Goal: Task Accomplishment & Management: Complete application form

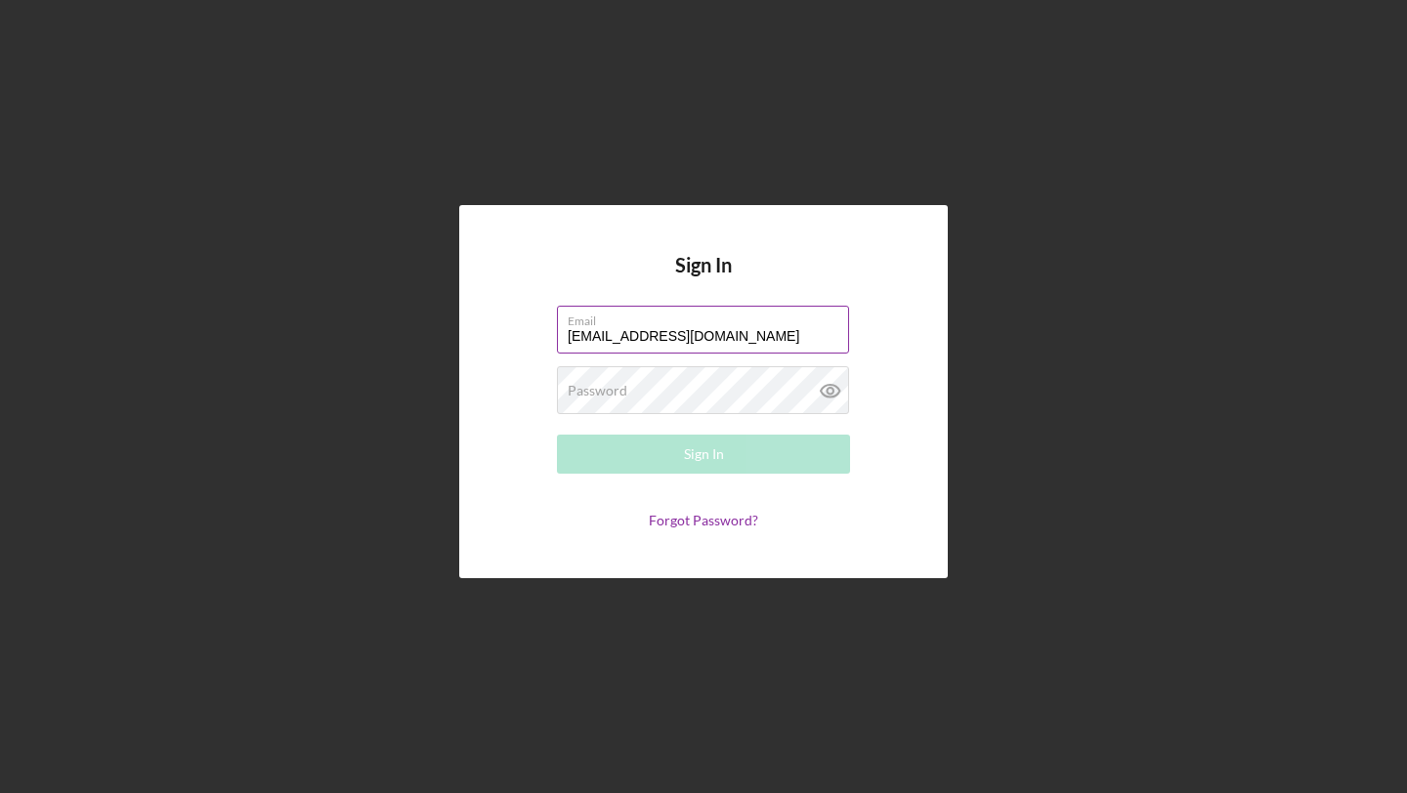
type input "[EMAIL_ADDRESS][DOMAIN_NAME]"
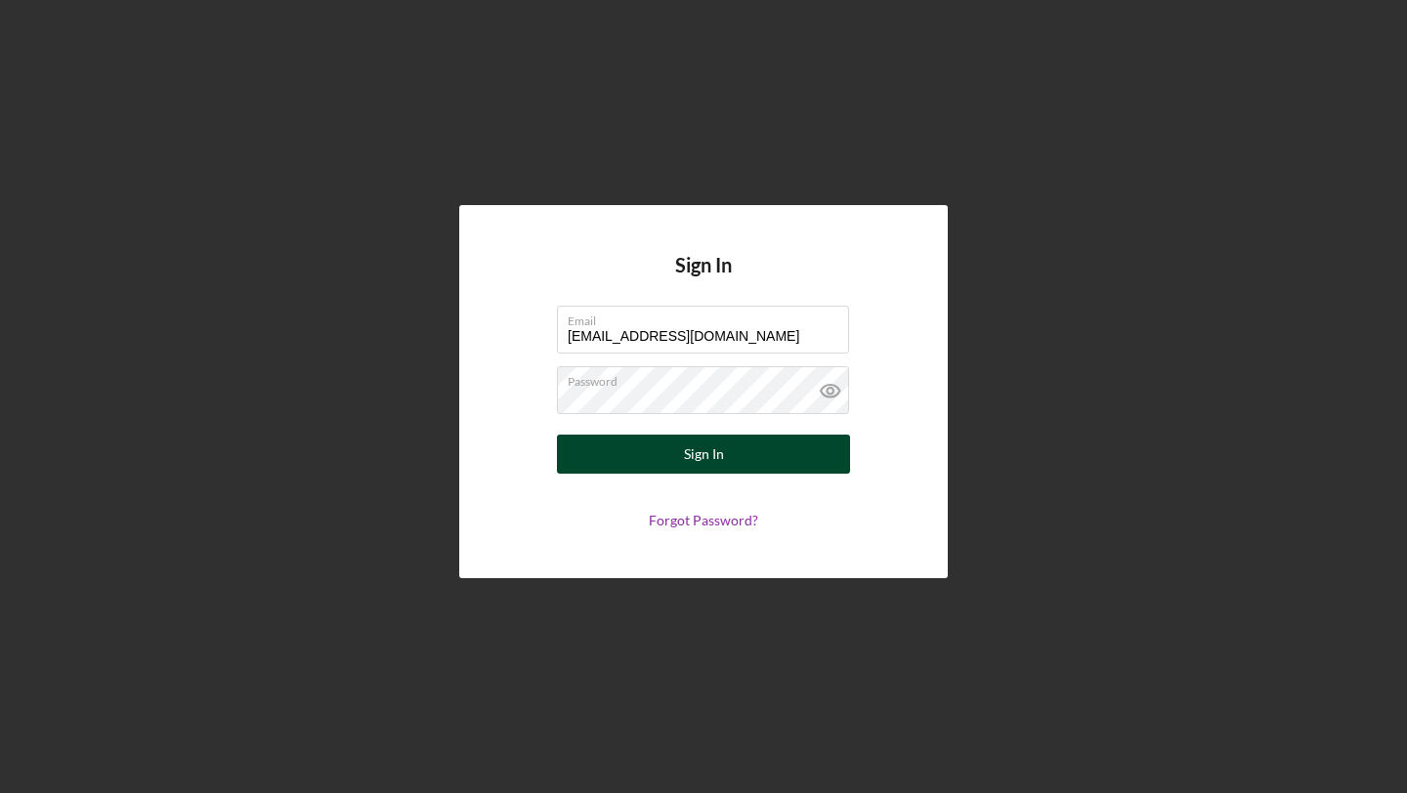
click at [722, 450] on button "Sign In" at bounding box center [703, 454] width 293 height 39
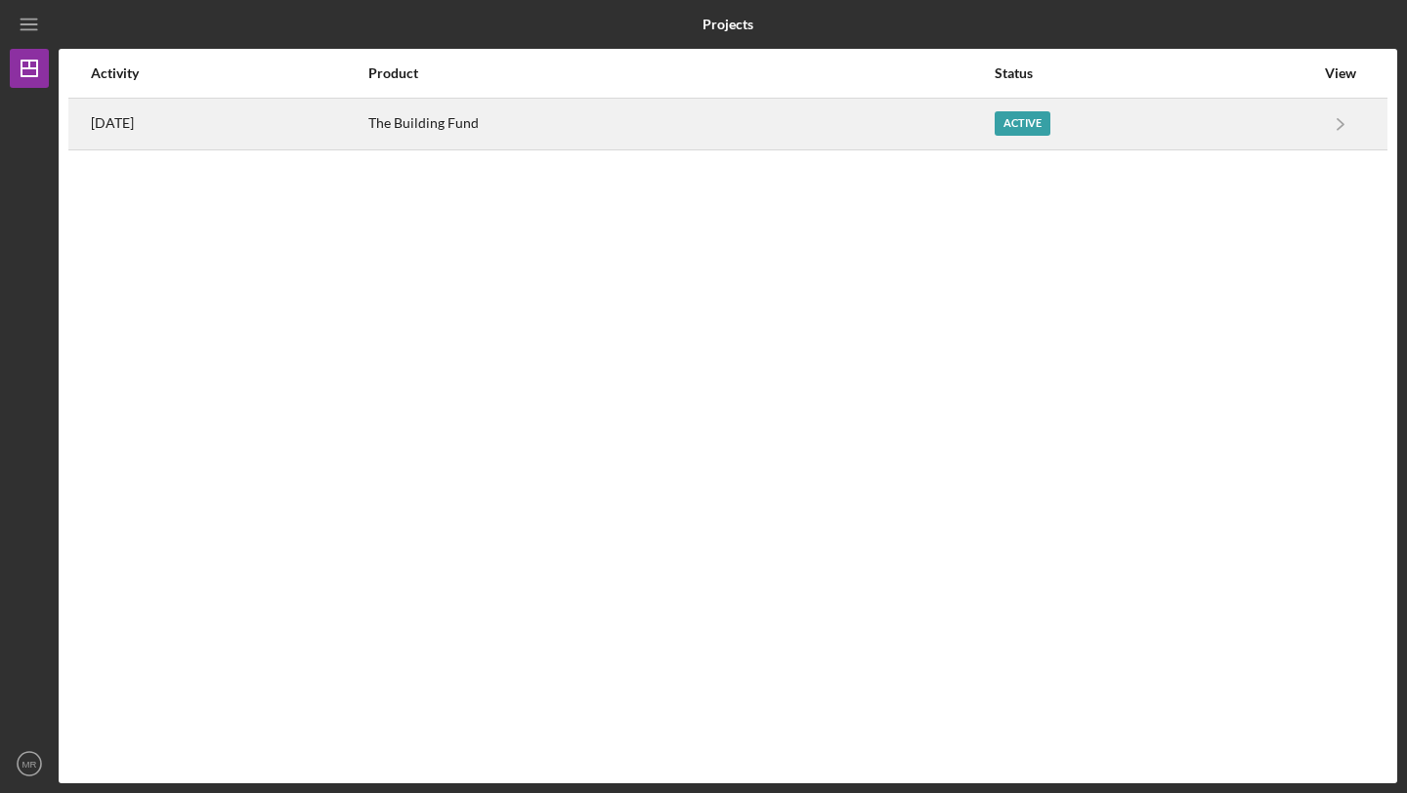
click at [1179, 117] on div "Active" at bounding box center [1155, 124] width 320 height 49
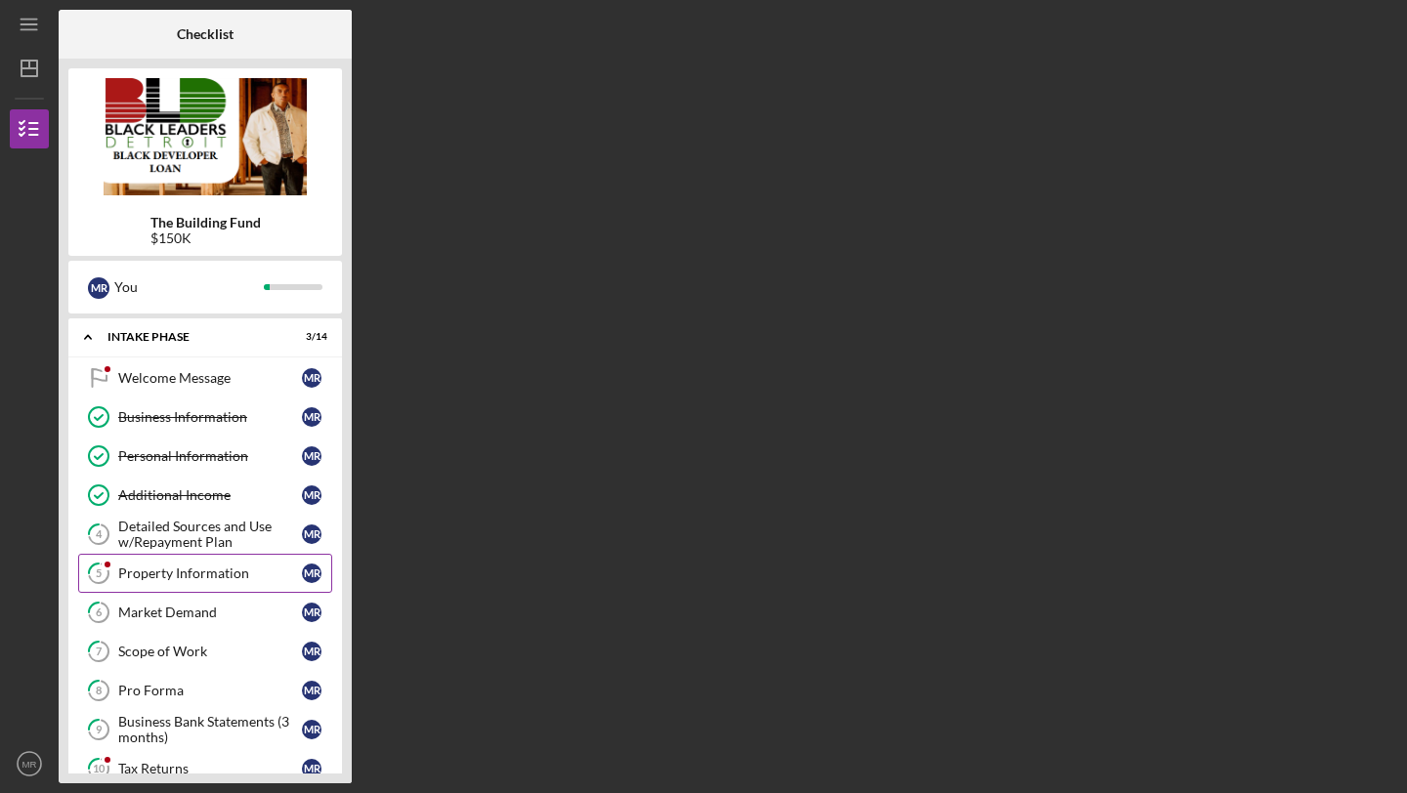
click at [183, 579] on div "Property Information" at bounding box center [210, 574] width 184 height 16
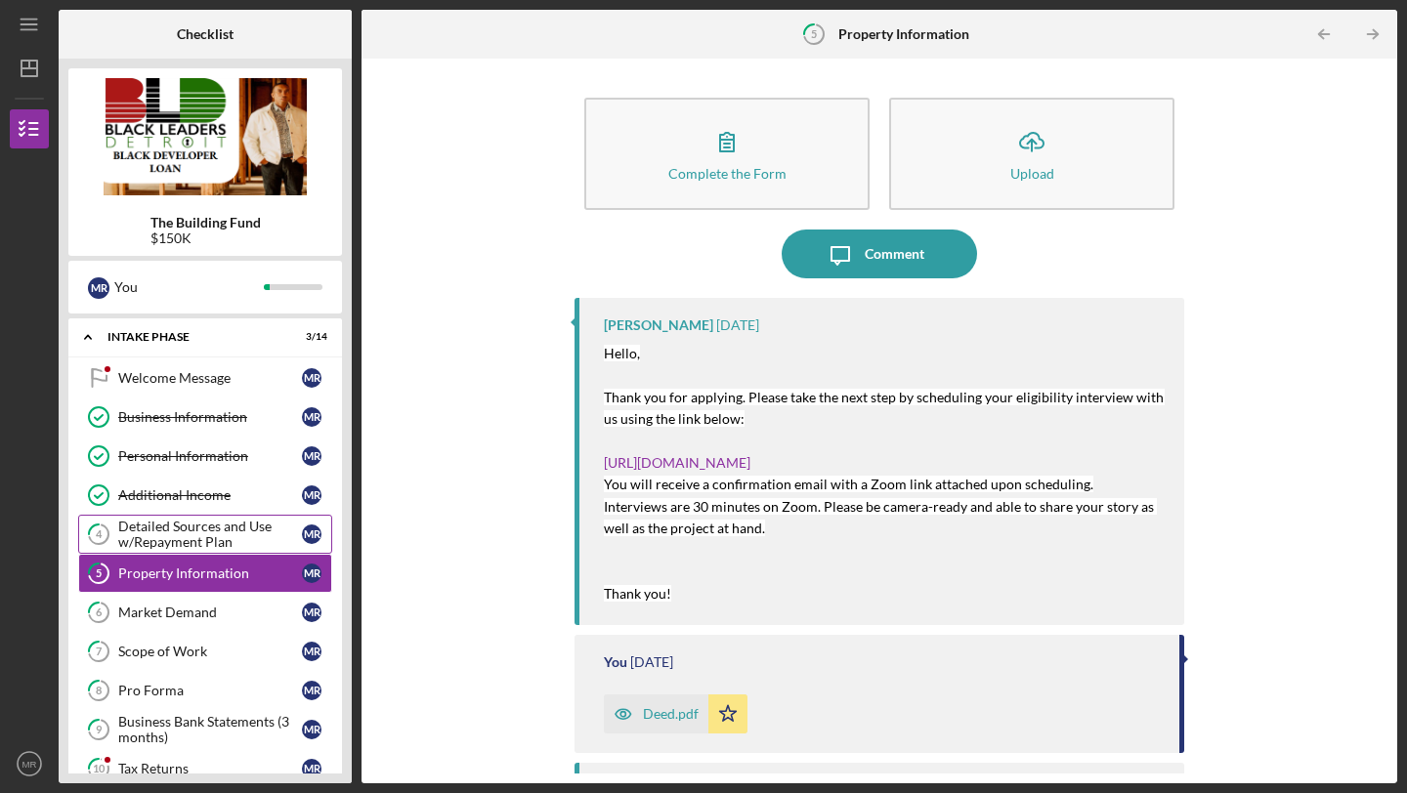
click at [205, 527] on div "Detailed Sources and Use w/Repayment Plan" at bounding box center [210, 534] width 184 height 31
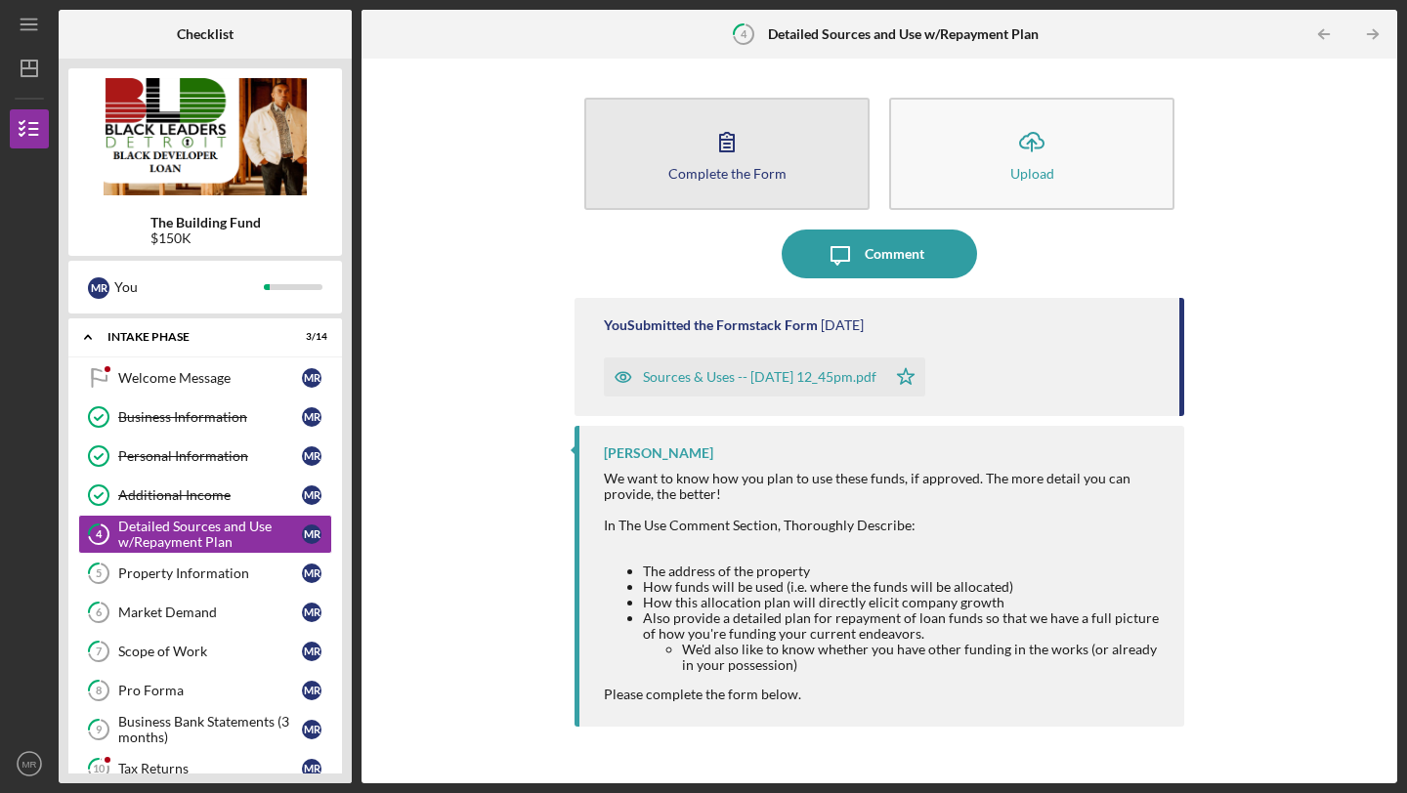
click at [761, 168] on div "Complete the Form" at bounding box center [727, 173] width 118 height 15
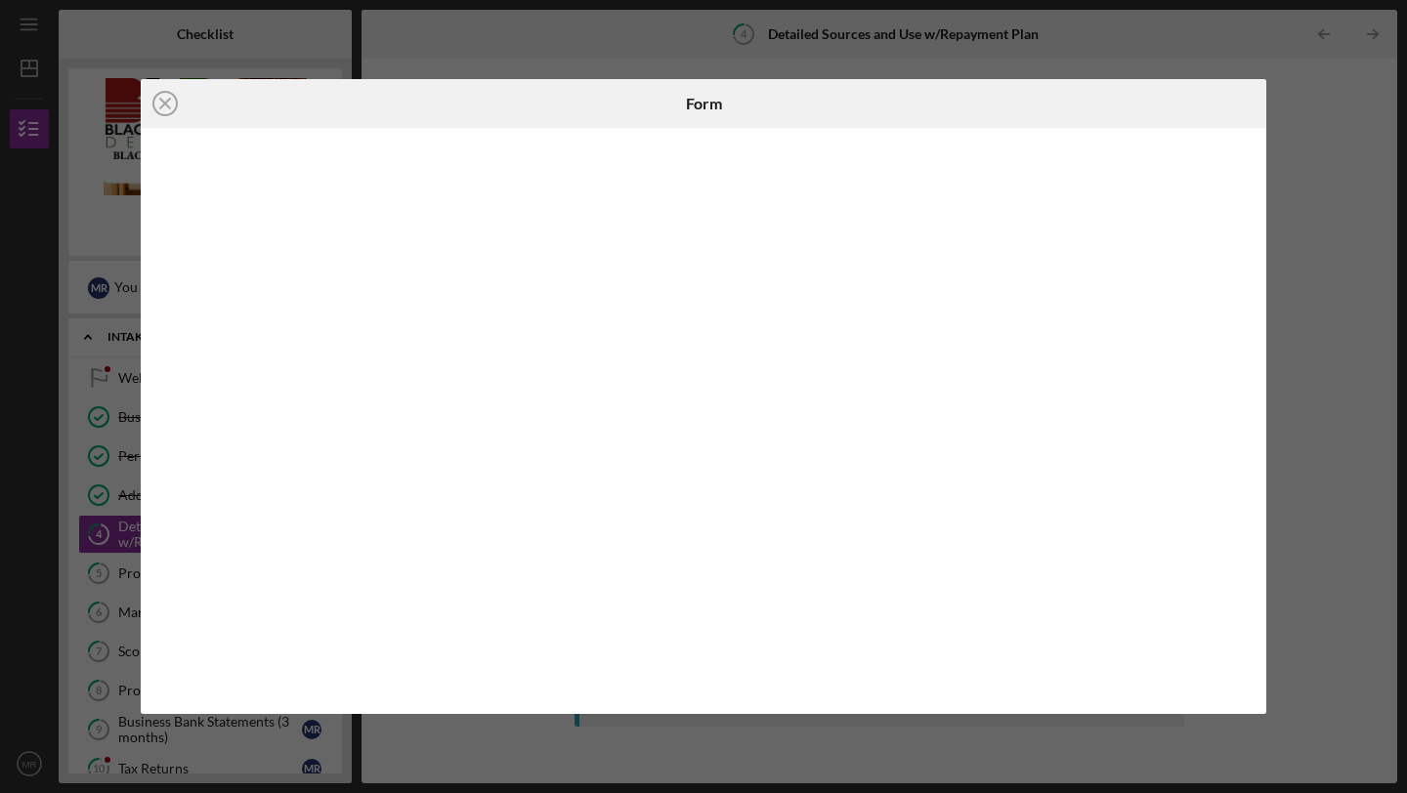
click at [1248, 561] on iframe at bounding box center [704, 421] width 1089 height 547
click at [1339, 432] on div "Icon/Close Form" at bounding box center [703, 396] width 1407 height 793
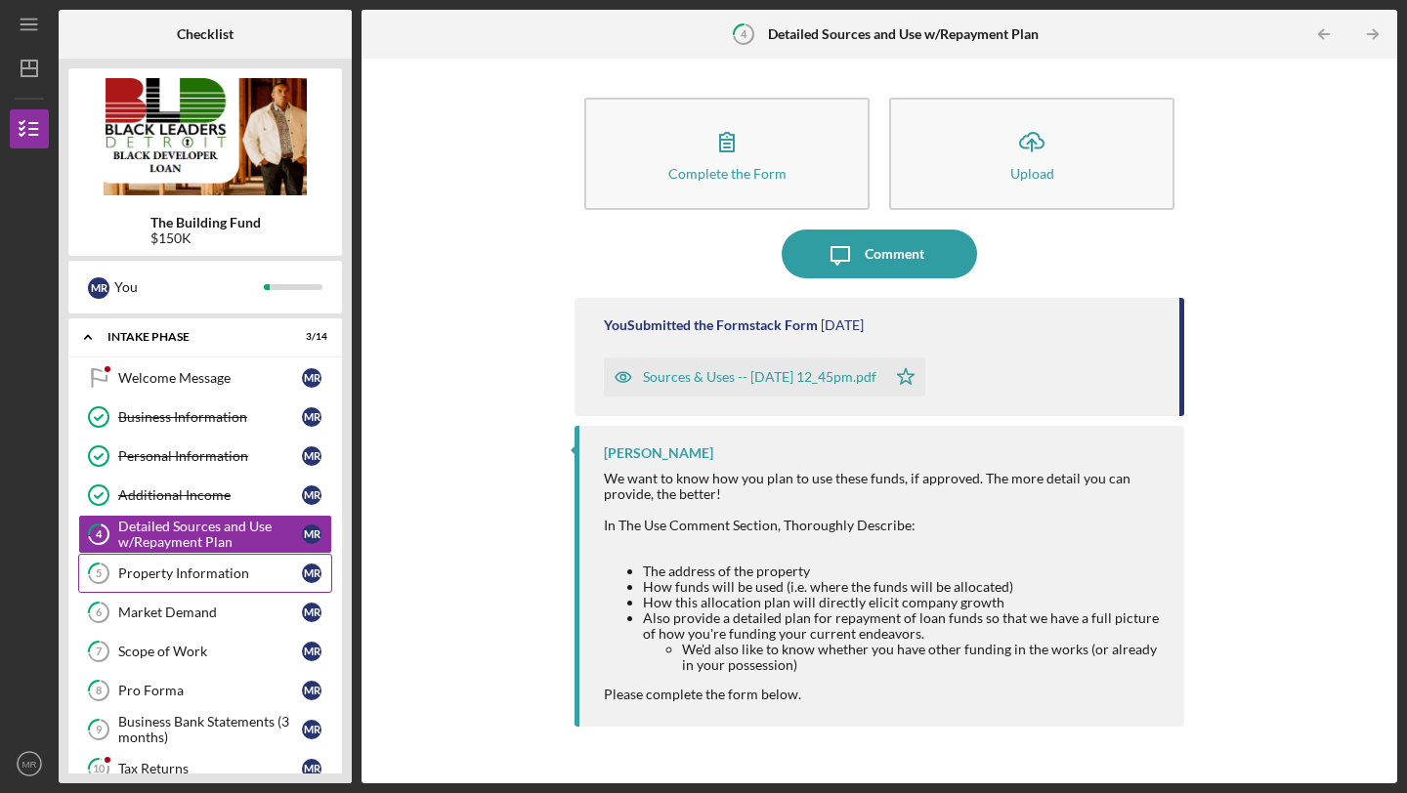
click at [168, 585] on link "5 Property Information M R" at bounding box center [205, 573] width 254 height 39
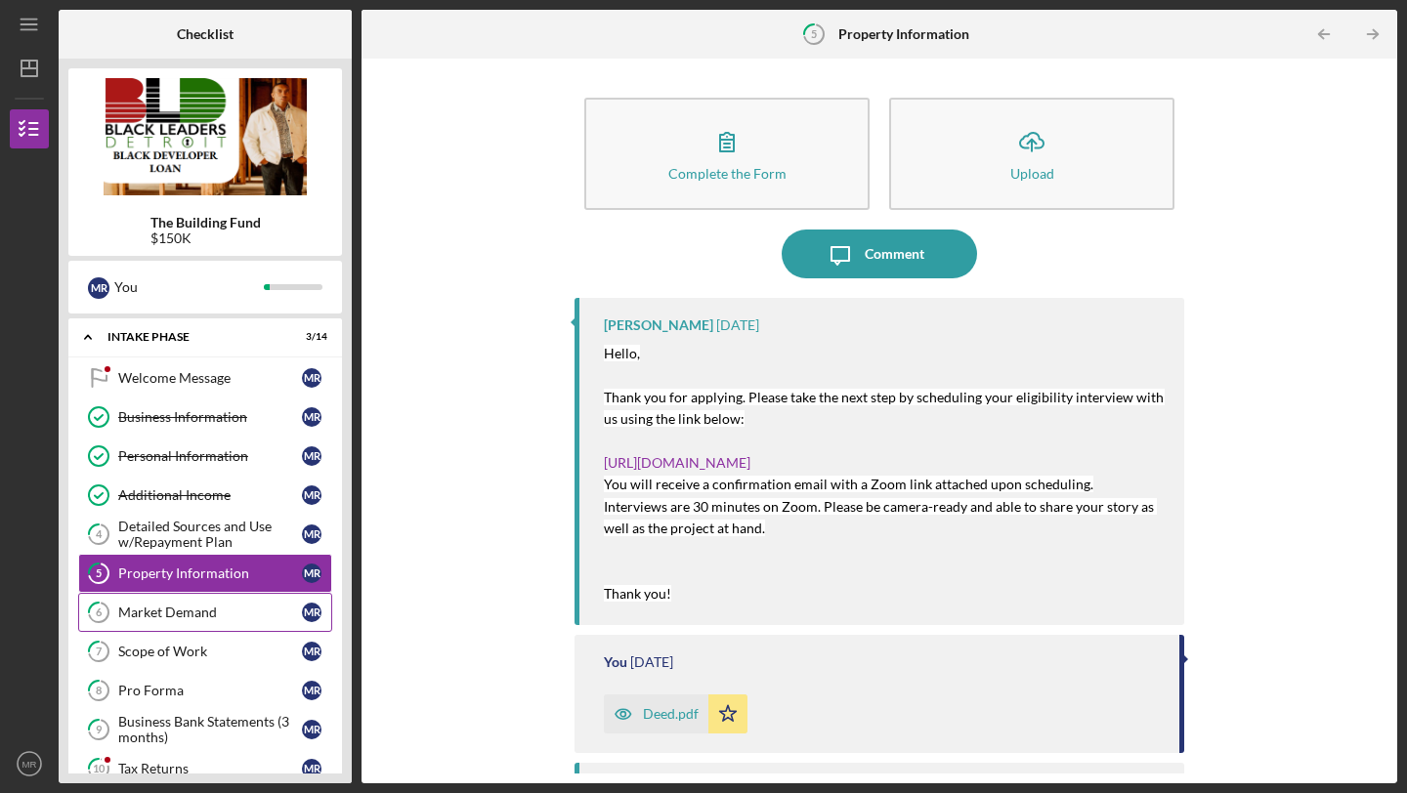
click at [172, 623] on link "6 Market Demand M R" at bounding box center [205, 612] width 254 height 39
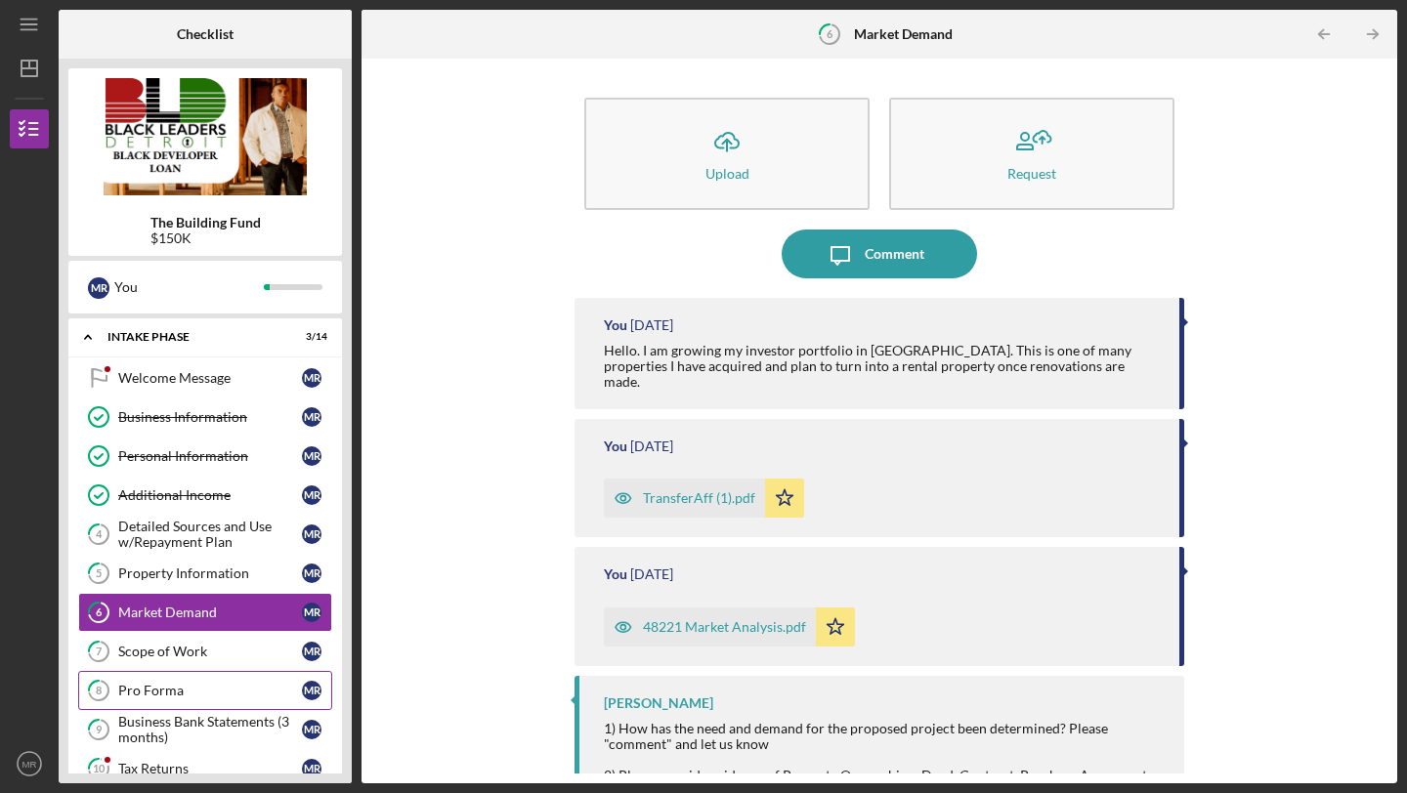
click at [177, 692] on div "Pro Forma" at bounding box center [210, 691] width 184 height 16
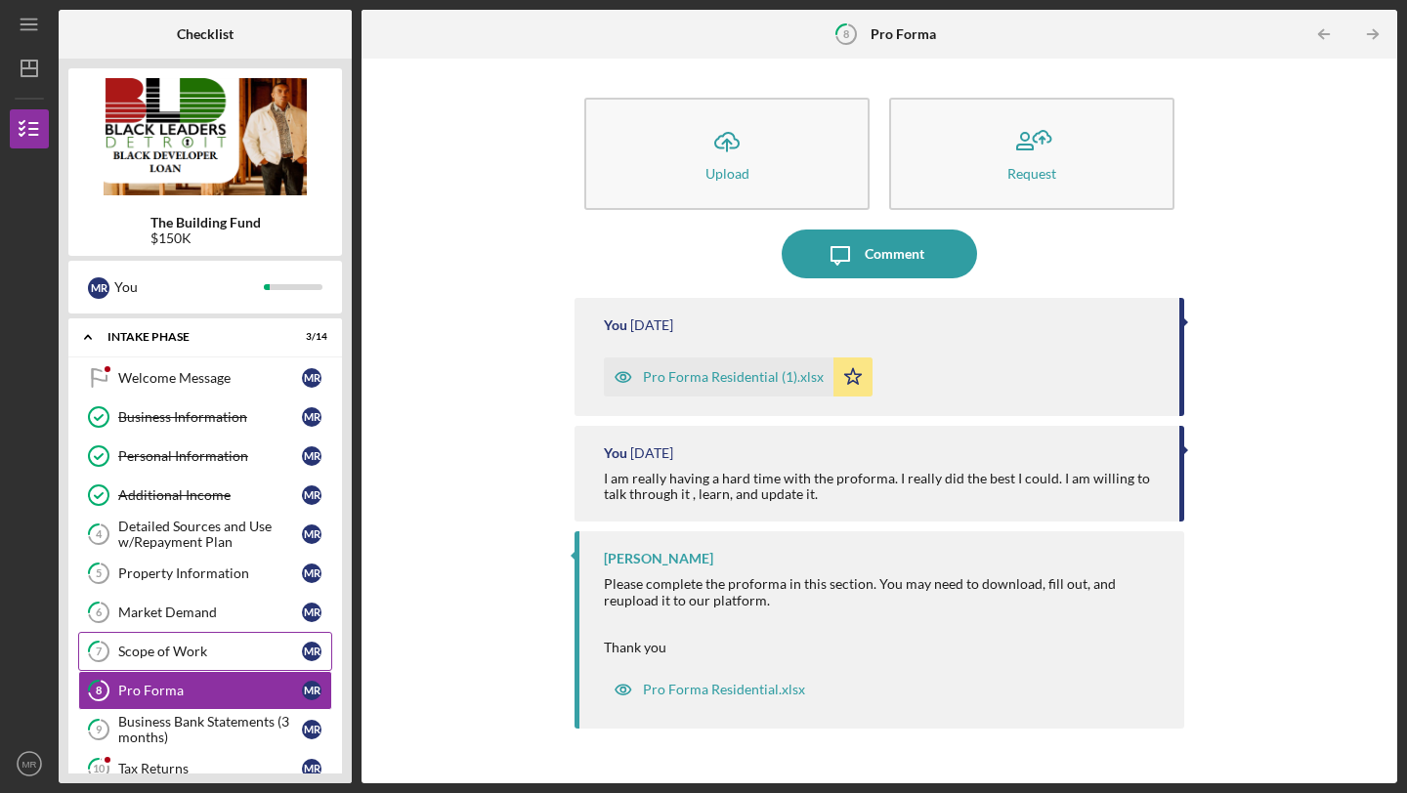
click at [186, 651] on div "Scope of Work" at bounding box center [210, 652] width 184 height 16
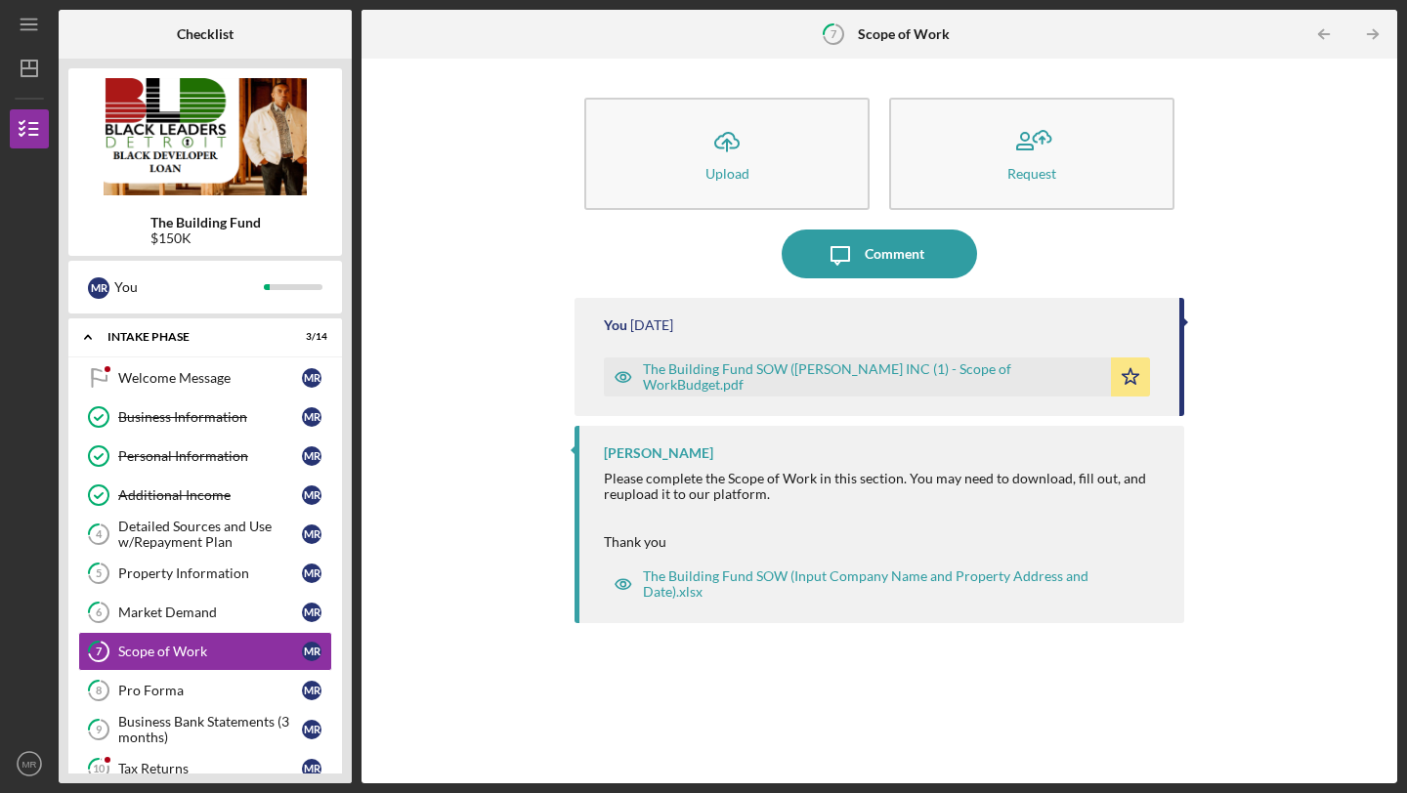
click at [863, 371] on div "The Building Fund SOW ([PERSON_NAME] INC (1) - Scope of WorkBudget.pdf" at bounding box center [872, 377] width 458 height 31
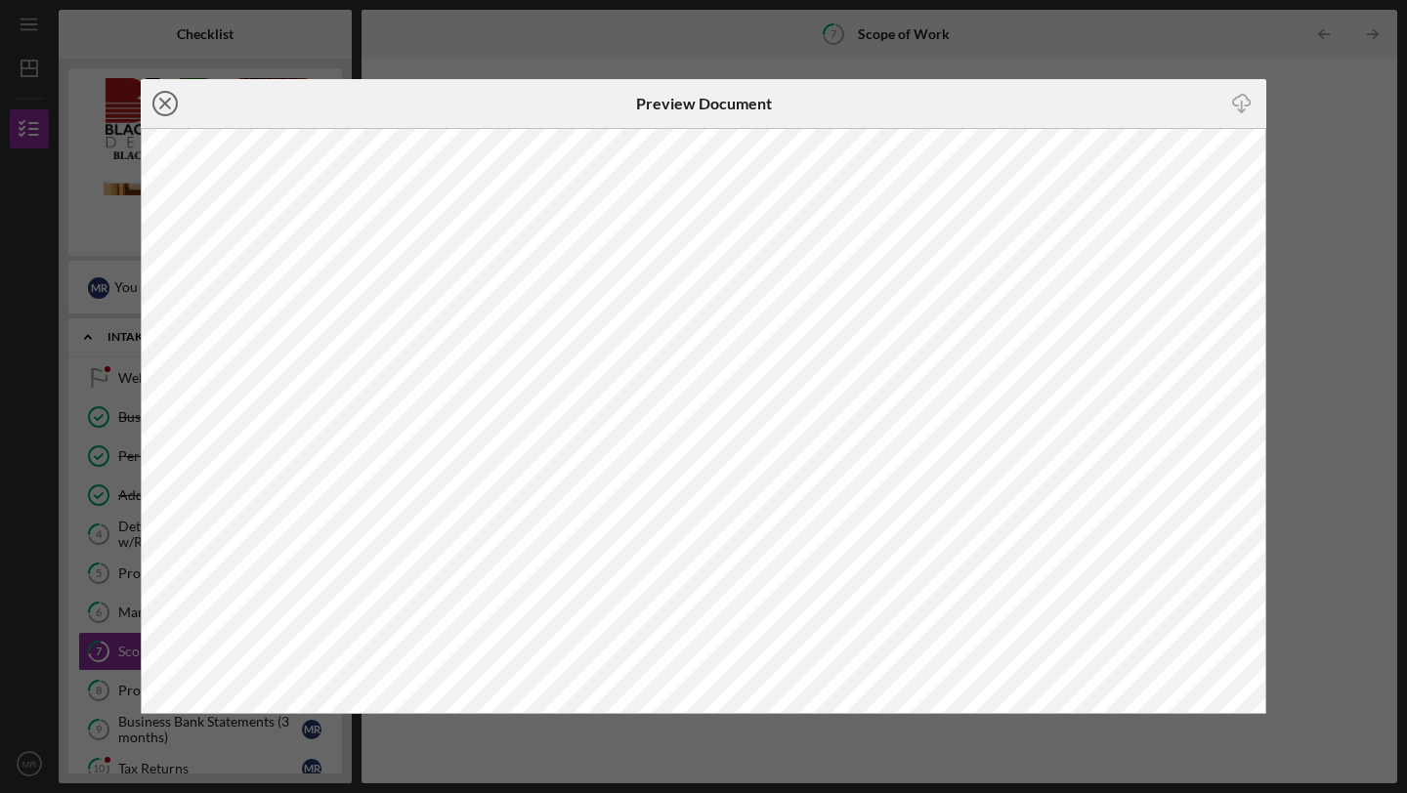
click at [168, 106] on icon "Icon/Close" at bounding box center [165, 103] width 49 height 49
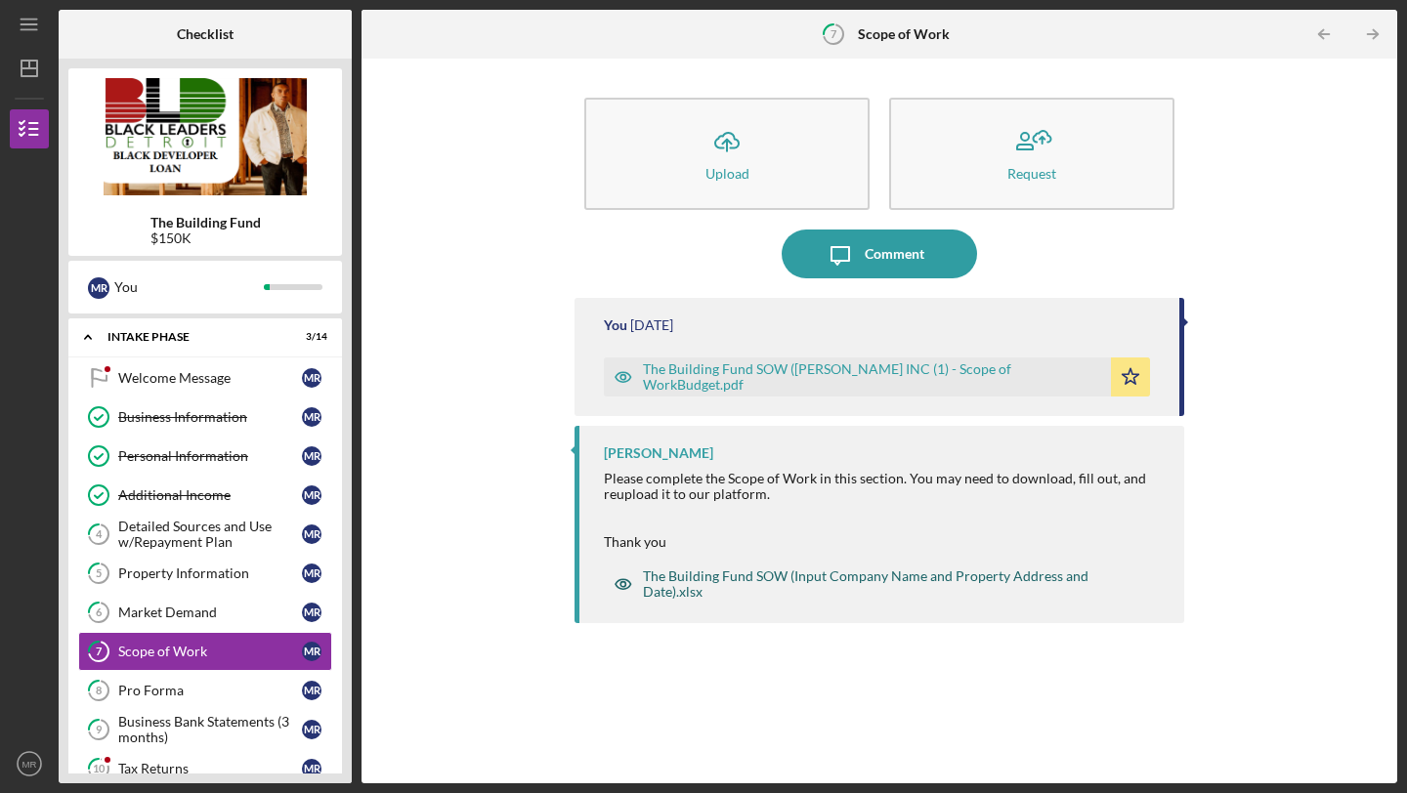
click at [730, 581] on div "The Building Fund SOW (Input Company Name and Property Address and Date).xlsx" at bounding box center [894, 584] width 502 height 31
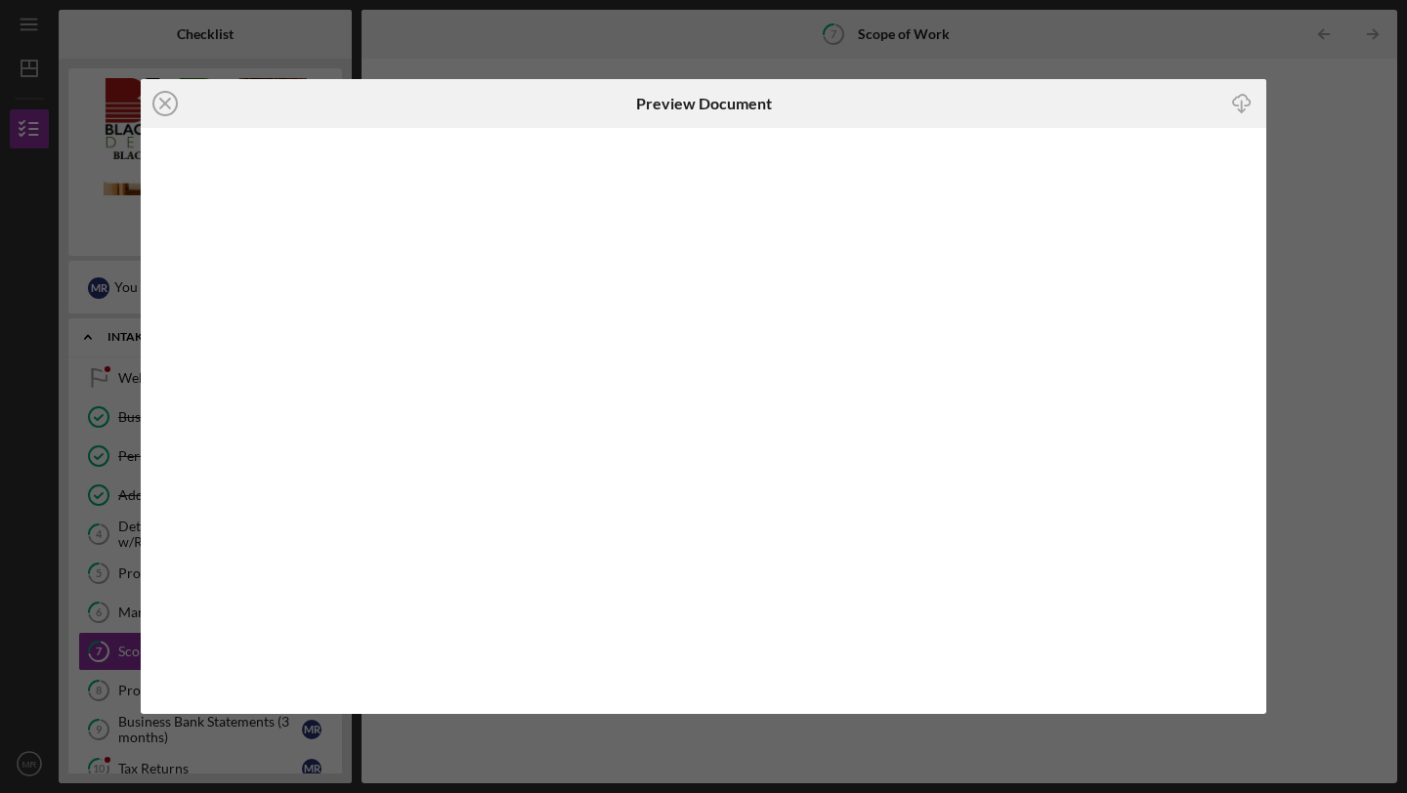
click at [1242, 102] on line "button" at bounding box center [1242, 106] width 0 height 11
